Goal: Task Accomplishment & Management: Manage account settings

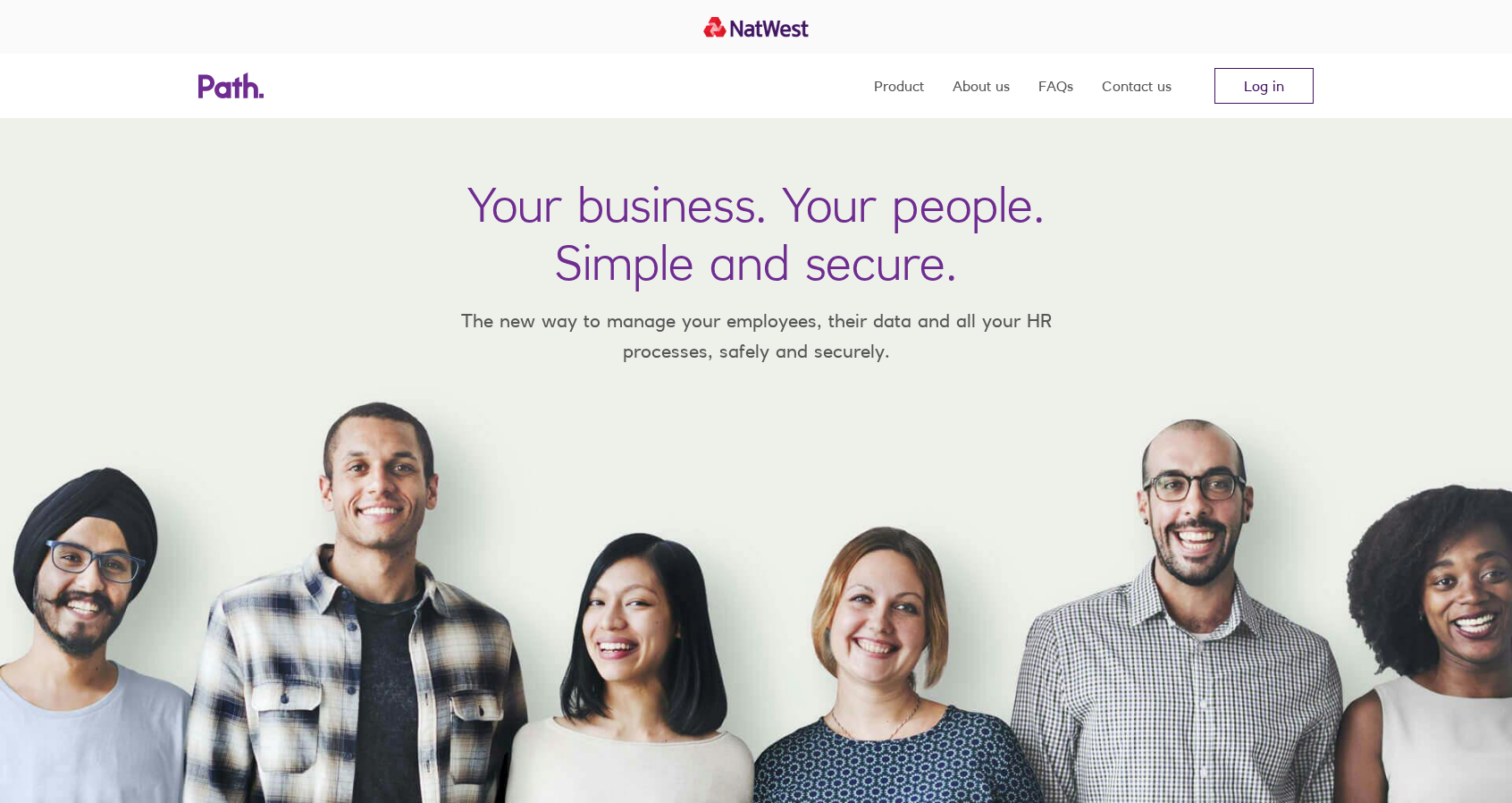
click at [1251, 85] on link "Log in" at bounding box center [1264, 86] width 100 height 36
click at [1268, 82] on link "Log in" at bounding box center [1264, 86] width 100 height 36
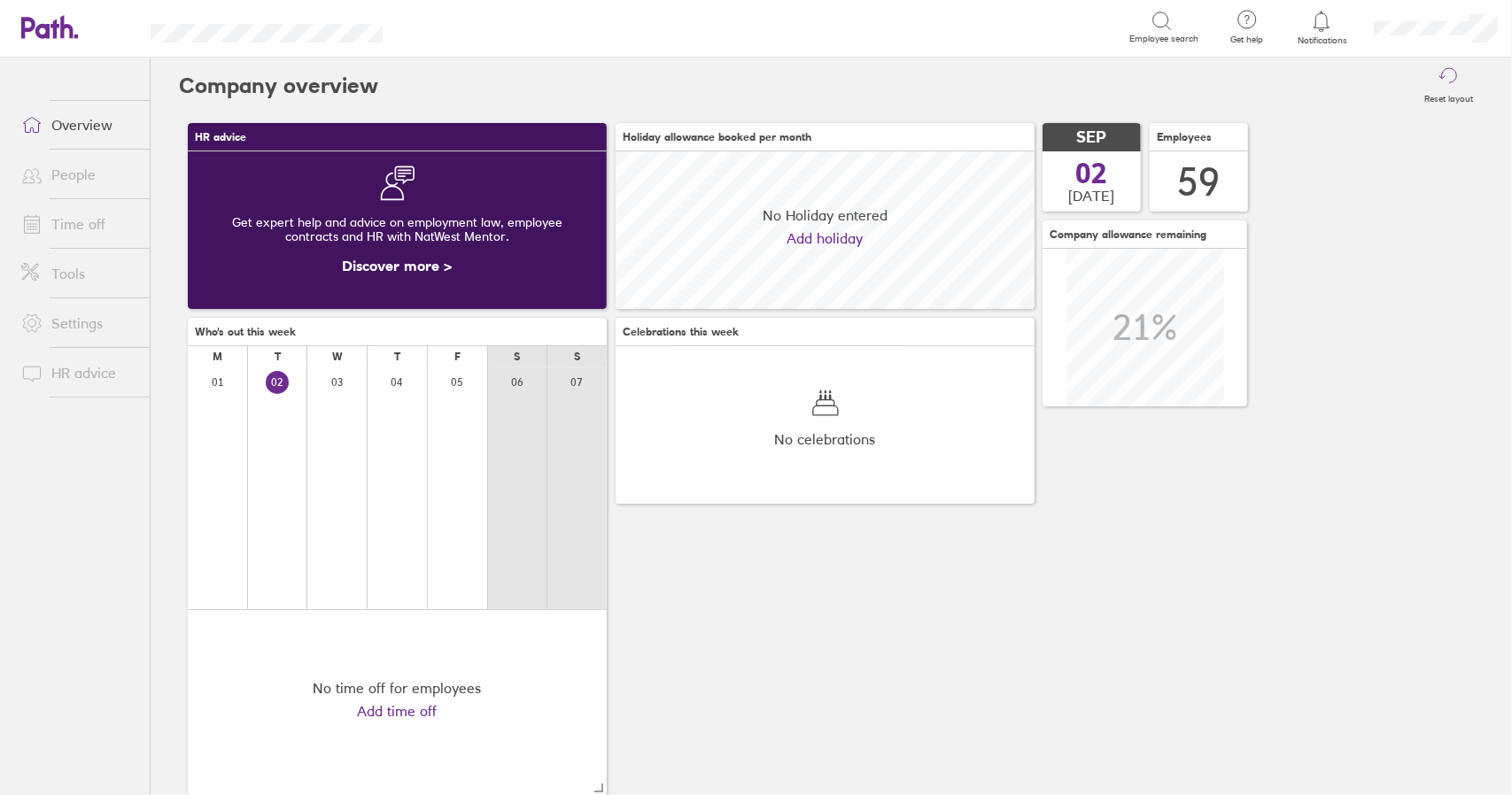
scroll to position [158, 418]
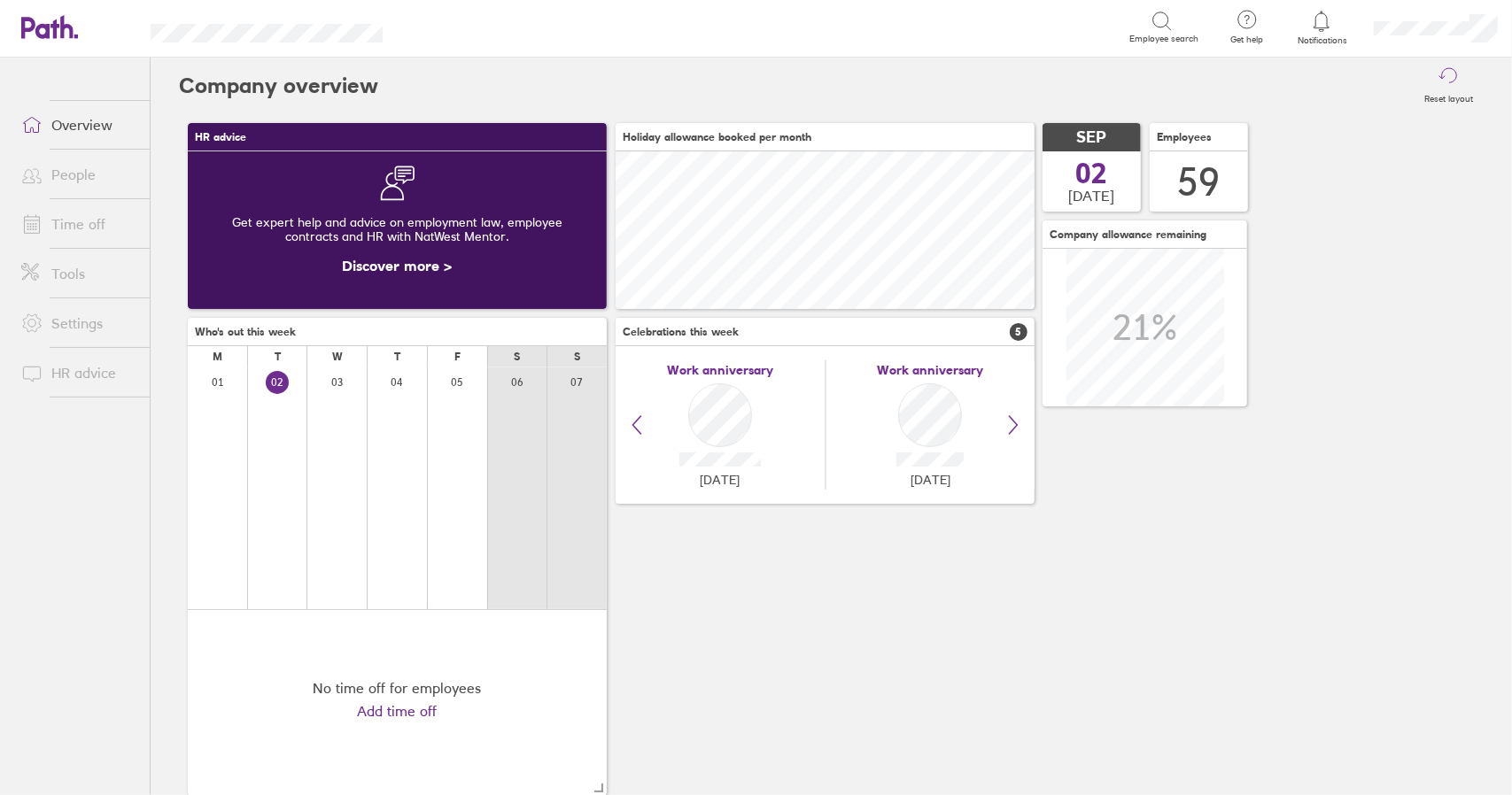
click at [84, 220] on link "Time off" at bounding box center [78, 224] width 142 height 36
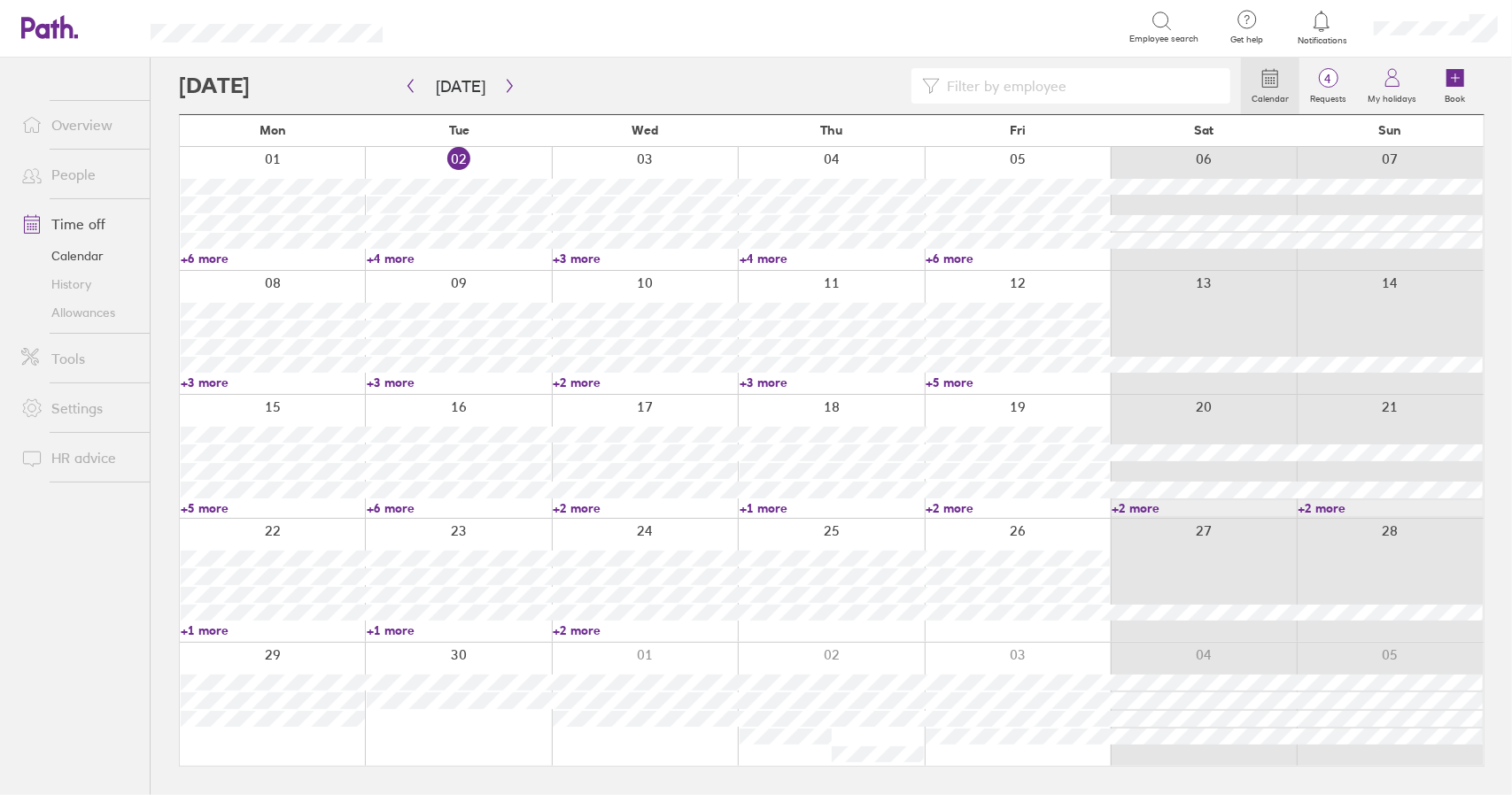
click at [209, 384] on link "+3 more" at bounding box center [272, 383] width 185 height 16
click at [1340, 82] on span "4" at bounding box center [1327, 79] width 57 height 14
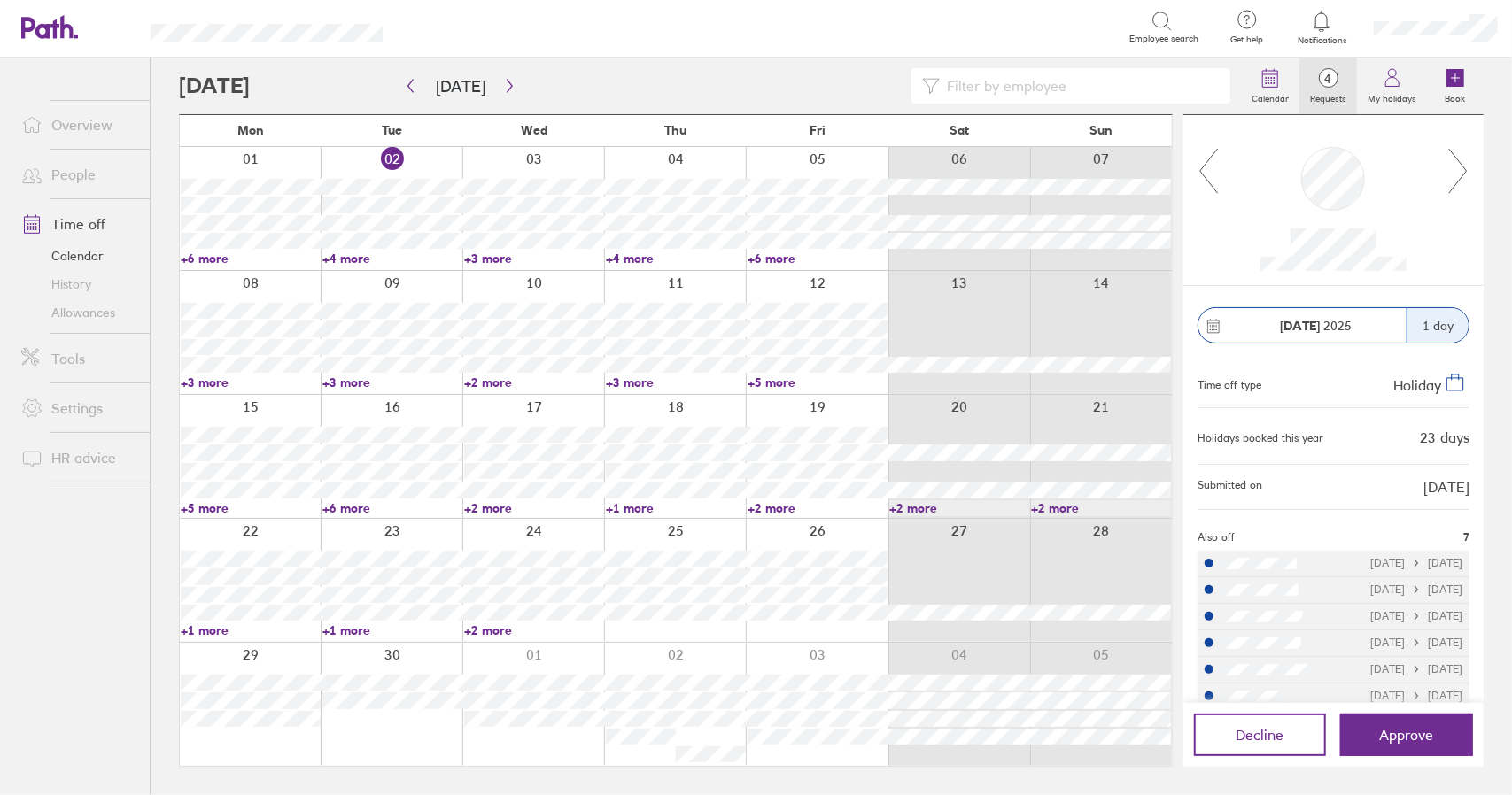
click at [1462, 179] on icon at bounding box center [1458, 171] width 22 height 47
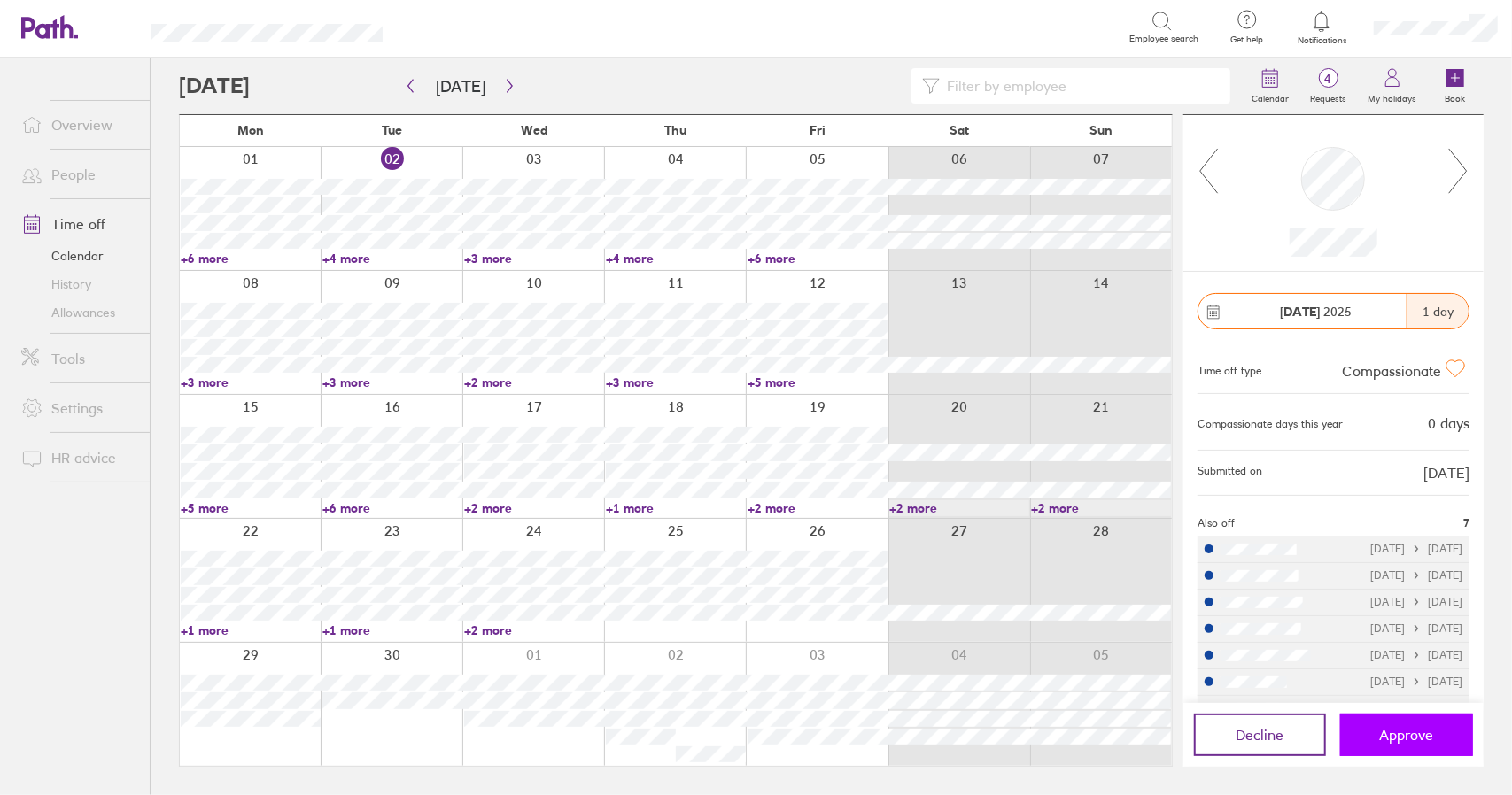
click at [1410, 745] on button "Approve" at bounding box center [1406, 734] width 133 height 42
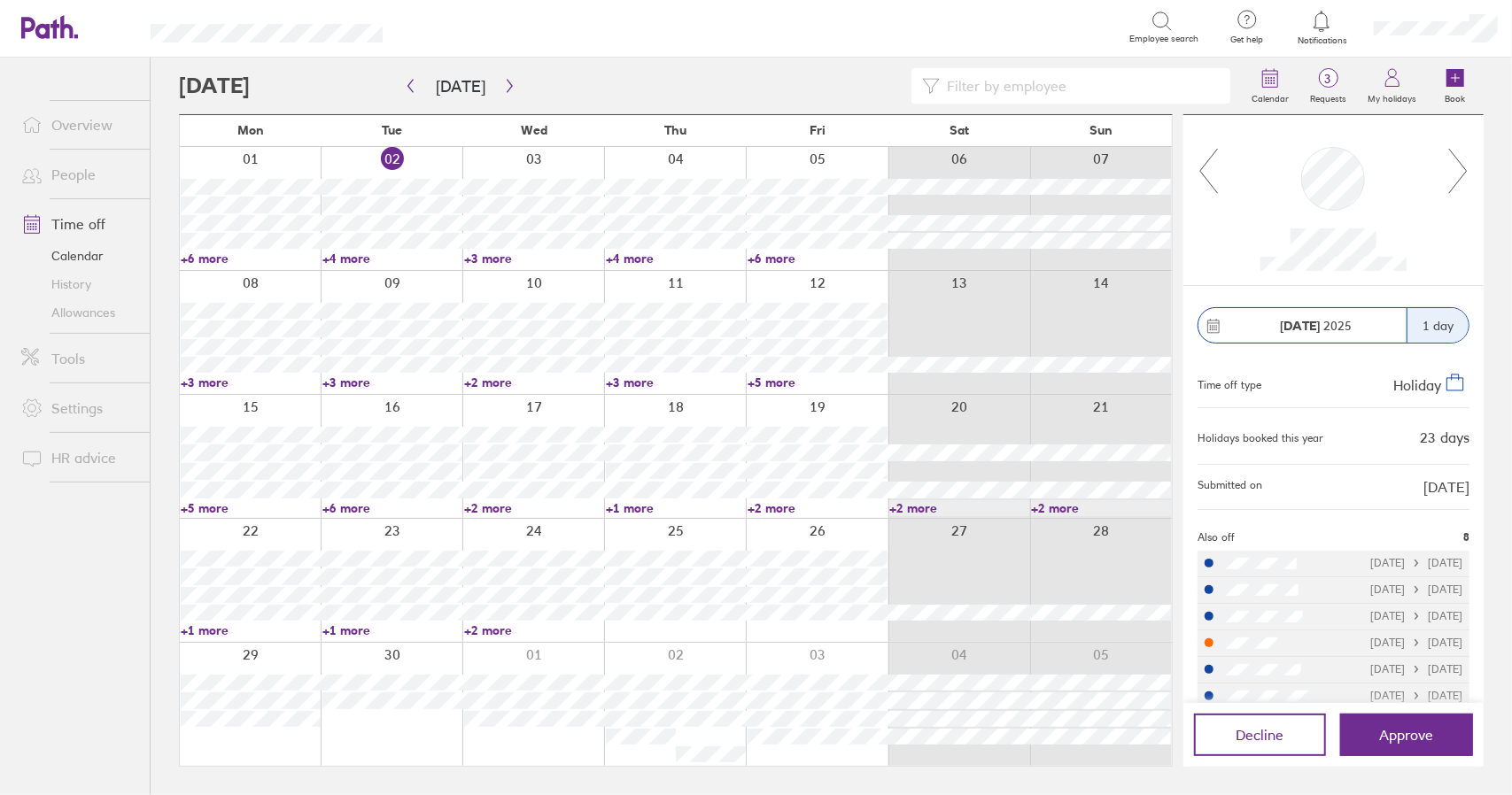
click at [1462, 177] on icon at bounding box center [1458, 171] width 18 height 44
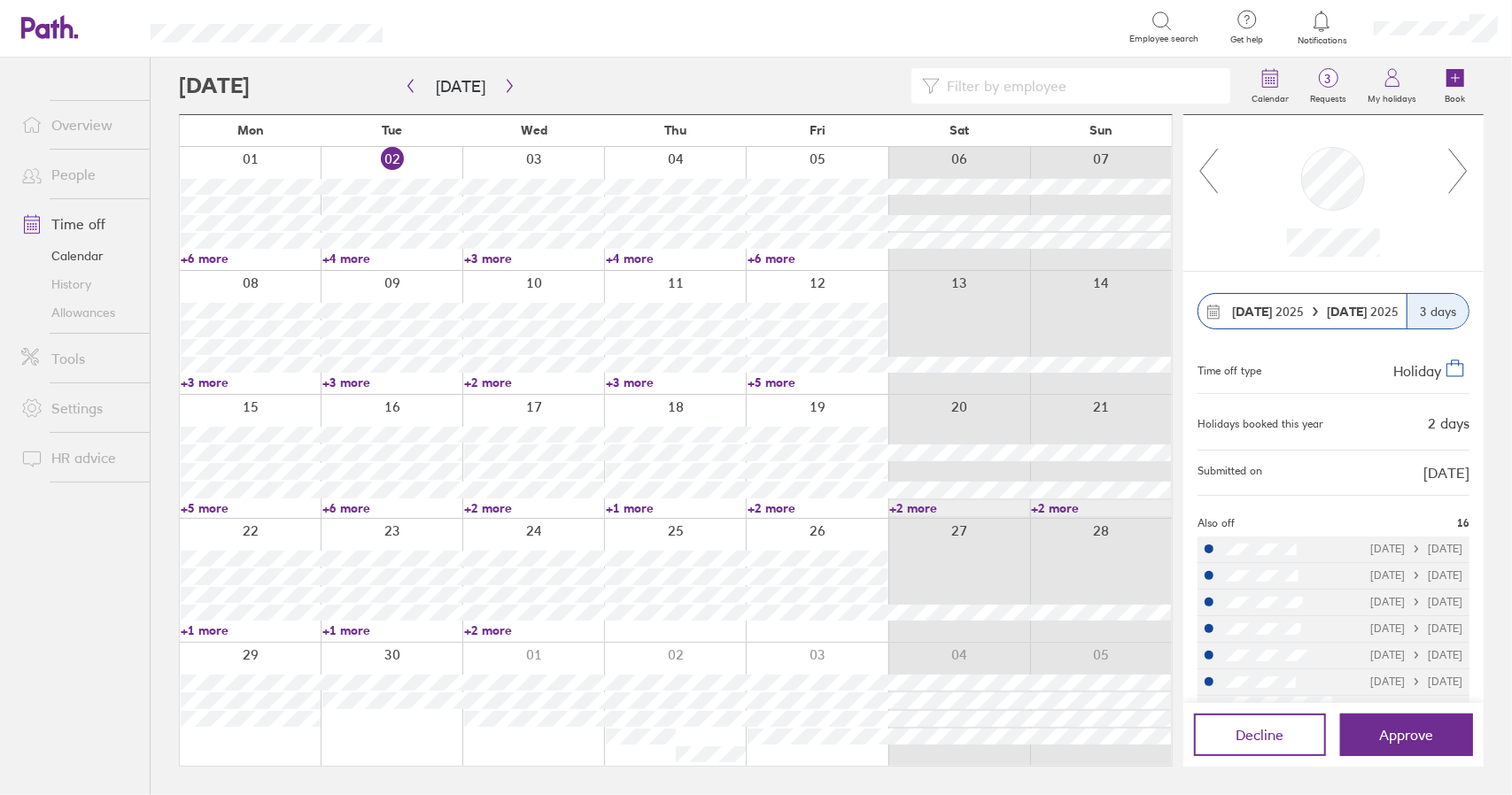
click at [1462, 177] on icon at bounding box center [1458, 171] width 18 height 44
click at [202, 504] on link "+5 more" at bounding box center [251, 508] width 140 height 16
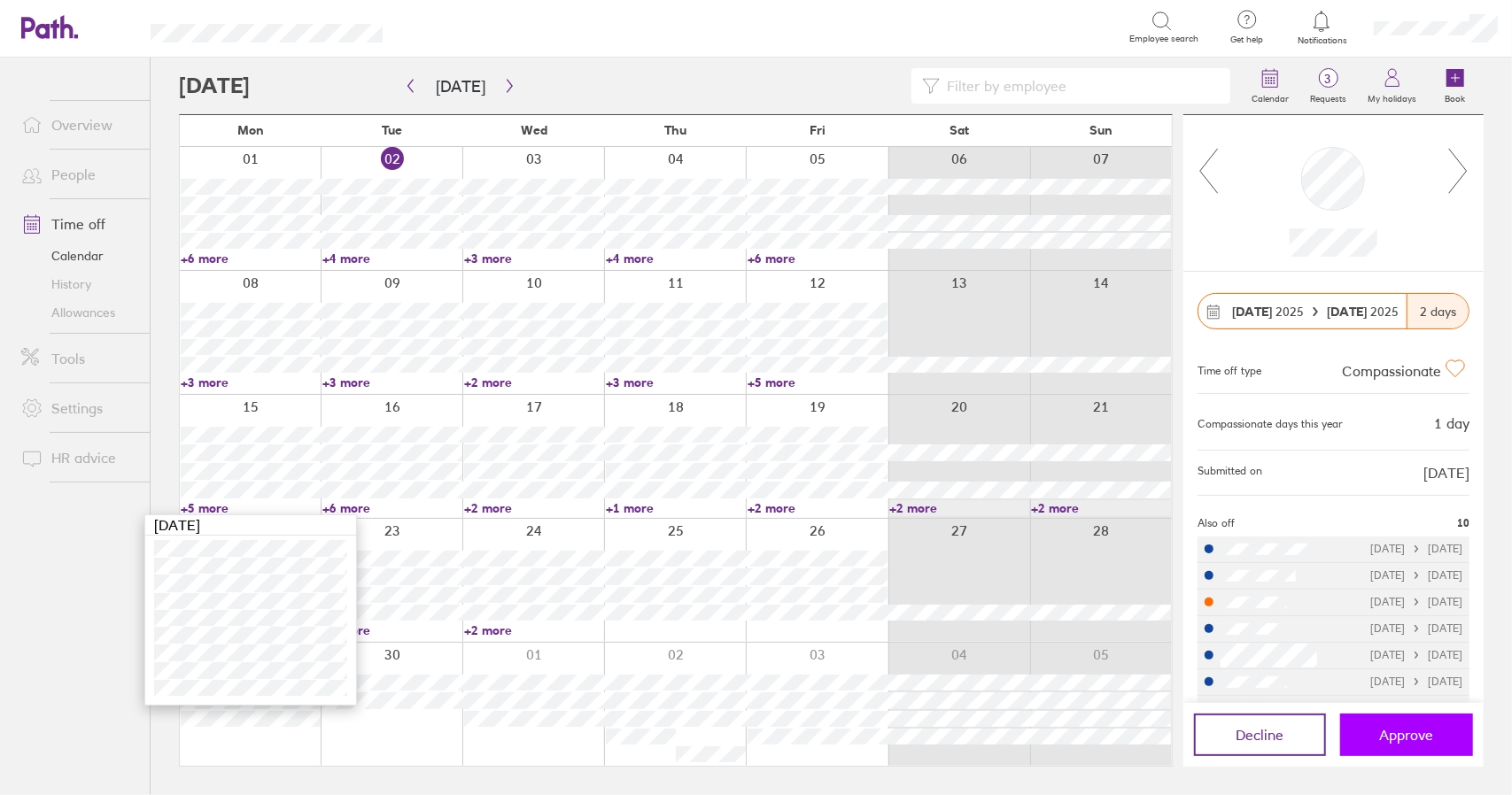
click at [1402, 738] on span "Approve" at bounding box center [1406, 735] width 54 height 16
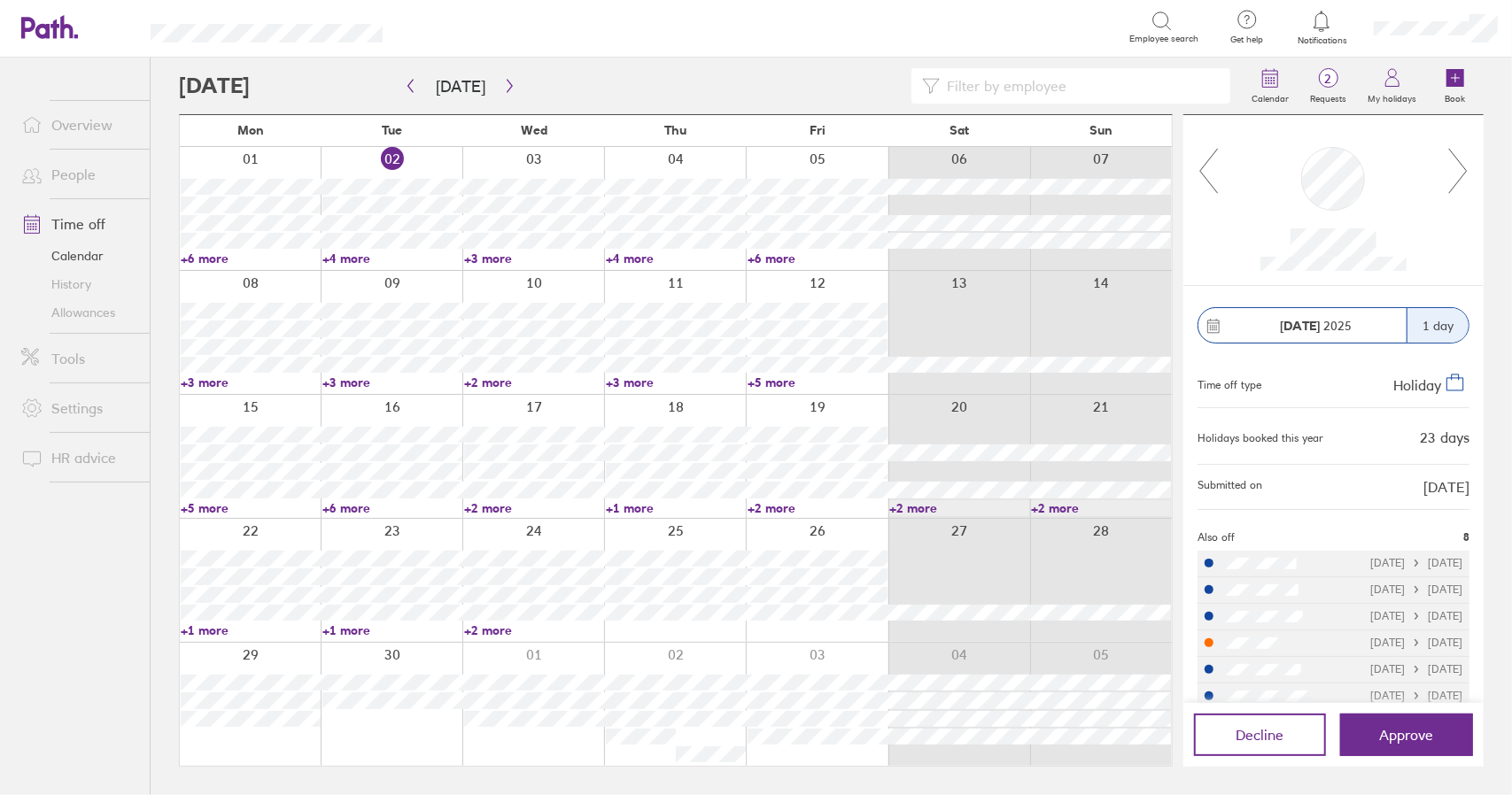
click at [90, 225] on link "Time off" at bounding box center [78, 224] width 142 height 36
